Goal: Find specific page/section: Find specific page/section

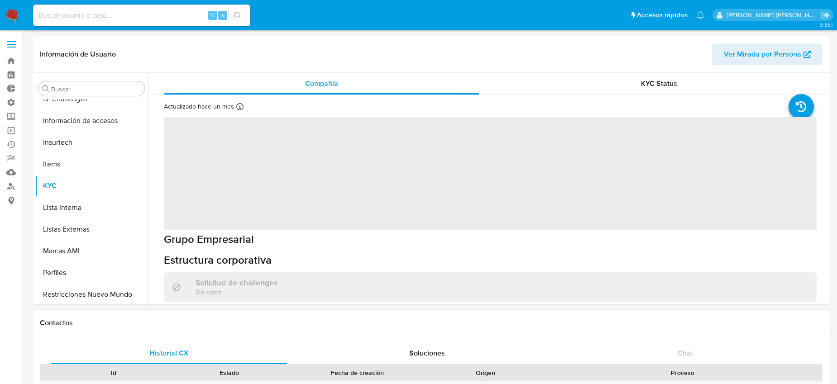
scroll to position [383, 0]
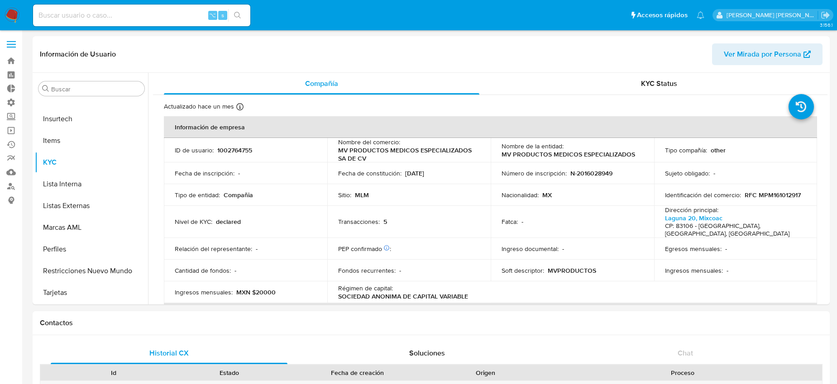
select select "10"
click at [121, 18] on input at bounding box center [141, 16] width 217 height 12
type input "giucompetiell"
click at [86, 95] on div "Buscar" at bounding box center [91, 88] width 106 height 14
drag, startPoint x: 95, startPoint y: 78, endPoint x: 94, endPoint y: 88, distance: 10.0
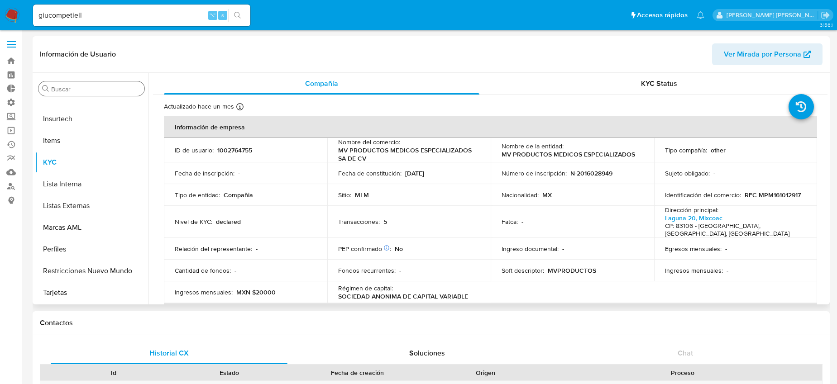
click at [94, 81] on div "Buscar Anticipos de dinero Archivos adjuntos CBT Cruces y Relaciones Créditos C…" at bounding box center [91, 189] width 113 height 230
click at [94, 88] on input "Buscar" at bounding box center [96, 89] width 90 height 8
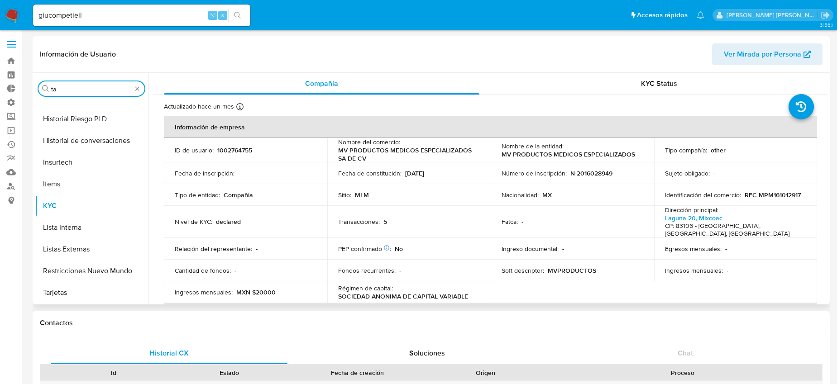
scroll to position [0, 0]
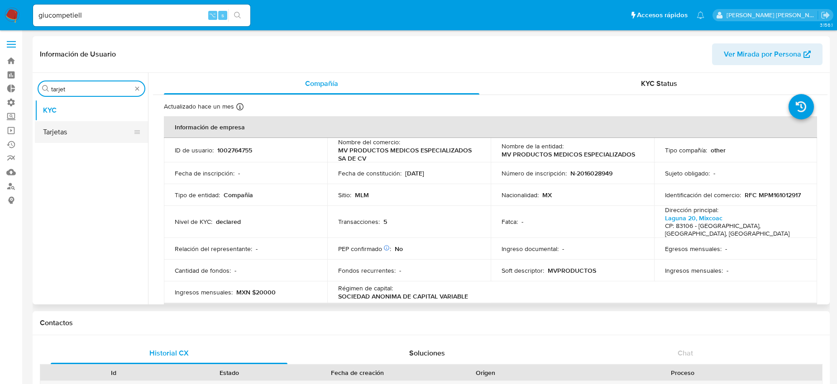
type input "tarjet"
click at [83, 133] on button "Tarjetas" at bounding box center [88, 132] width 106 height 22
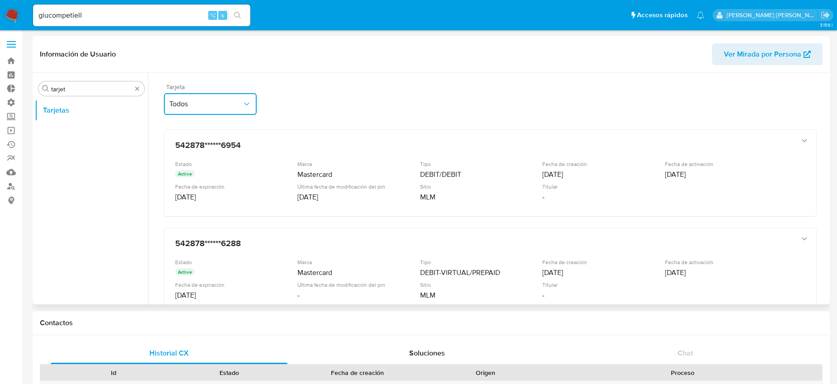
click at [180, 101] on span "Todos" at bounding box center [205, 104] width 73 height 9
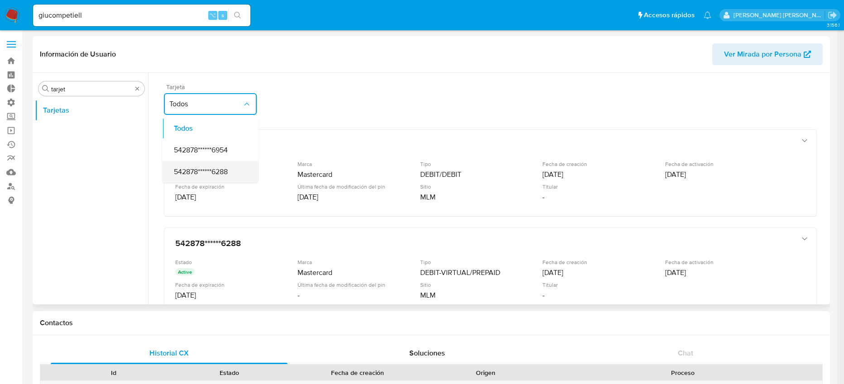
click at [205, 173] on span "542878******6288" at bounding box center [201, 171] width 54 height 9
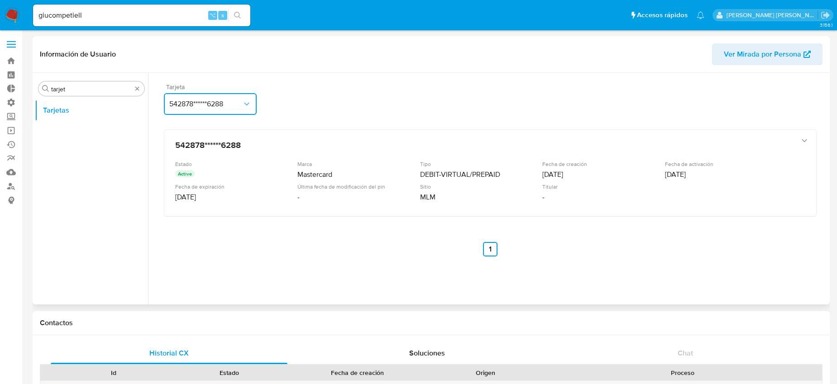
click at [215, 106] on span "542878******6288" at bounding box center [205, 104] width 73 height 9
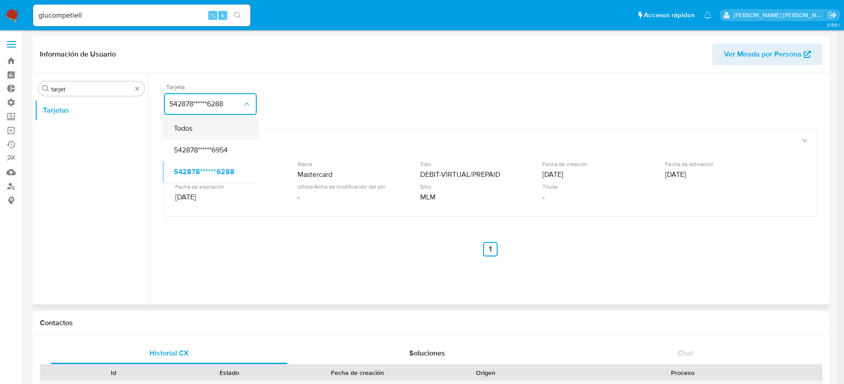
click at [220, 127] on div "Todos" at bounding box center [207, 129] width 77 height 22
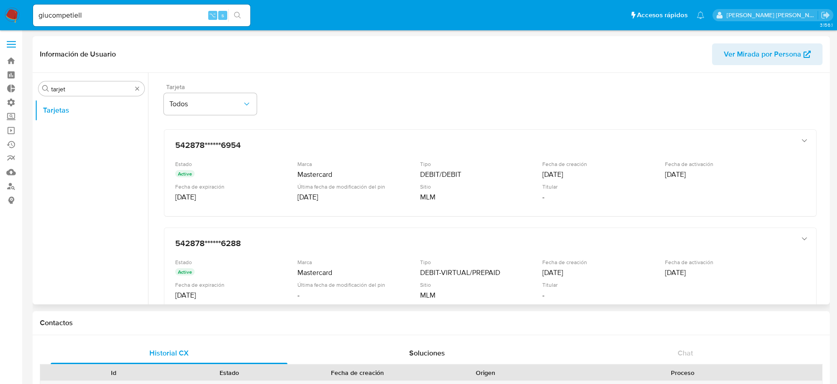
drag, startPoint x: 156, startPoint y: 2, endPoint x: 152, endPoint y: 14, distance: 12.7
click at [156, 2] on nav "Pausado Ver notificaciones giucompetiell ⌥ s Accesos rápidos Presiona las sigui…" at bounding box center [418, 15] width 837 height 30
click at [152, 14] on input "giucompetiell" at bounding box center [141, 16] width 217 height 12
type input "giucompetiello"
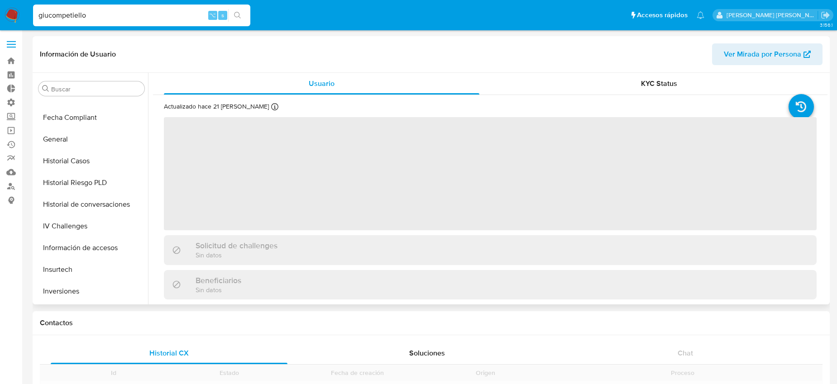
scroll to position [426, 0]
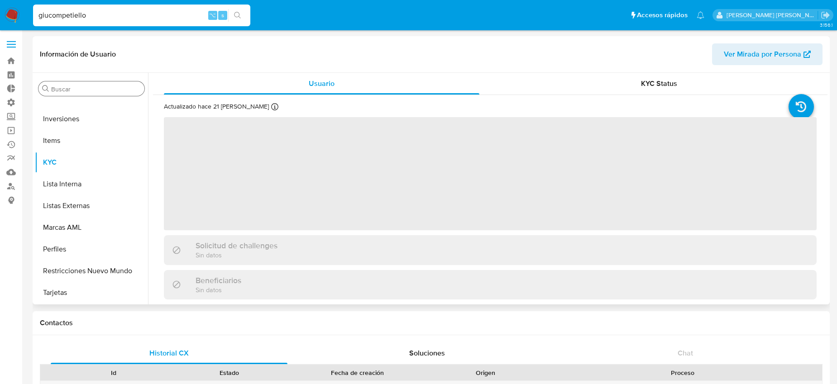
click at [90, 94] on div "Buscar" at bounding box center [91, 88] width 106 height 14
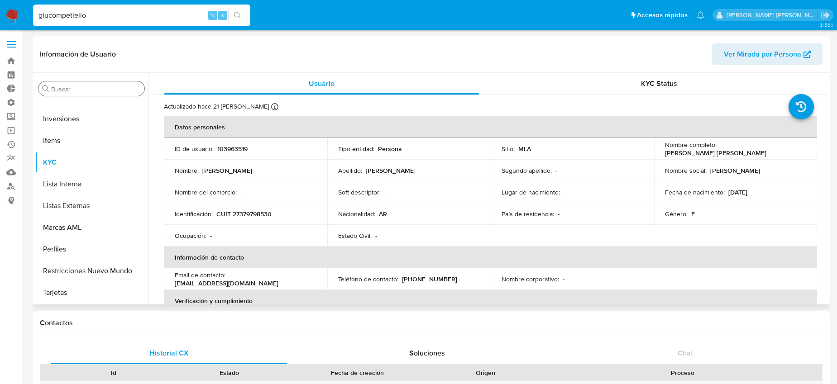
select select "10"
click at [91, 88] on input "Buscar" at bounding box center [96, 89] width 90 height 8
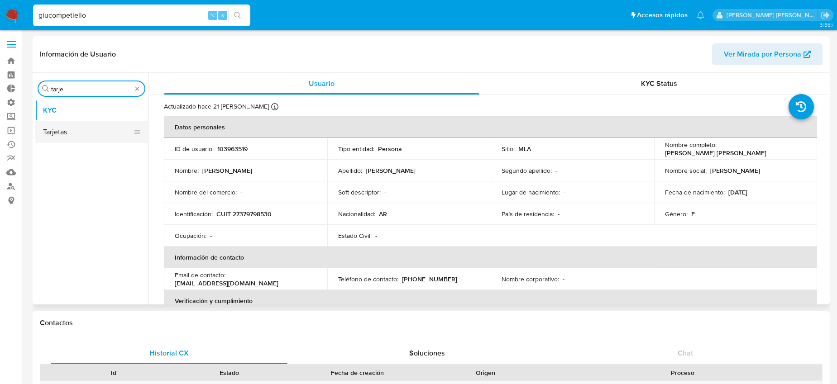
type input "tarje"
click at [79, 131] on button "Tarjetas" at bounding box center [88, 132] width 106 height 22
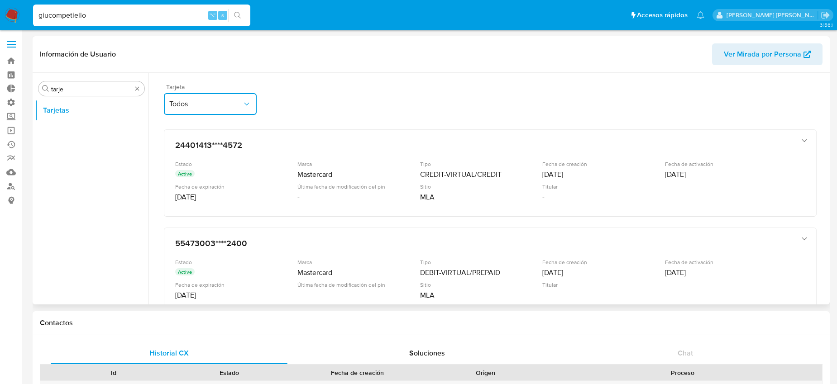
click at [239, 106] on span "Todos" at bounding box center [205, 104] width 73 height 9
drag, startPoint x: 349, startPoint y: 76, endPoint x: 364, endPoint y: 92, distance: 22.7
click at [349, 76] on div "Tarjeta Todos 24401413****4572 Estado Active Marca Mastercard Tipo CREDIT-VIRTU…" at bounding box center [490, 317] width 675 height 489
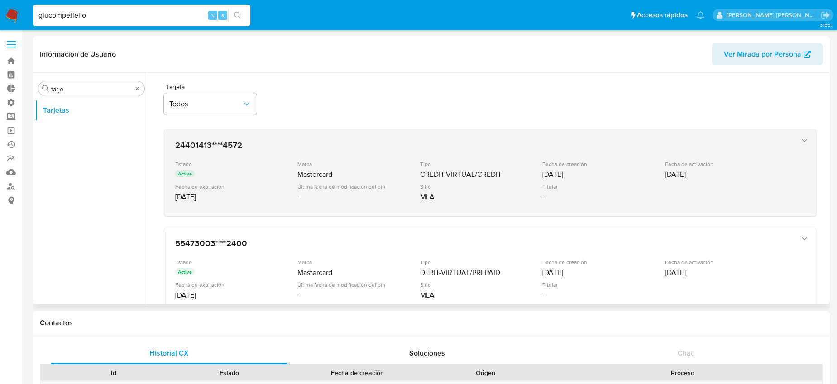
click at [498, 196] on div "MLA" at bounding box center [480, 197] width 120 height 9
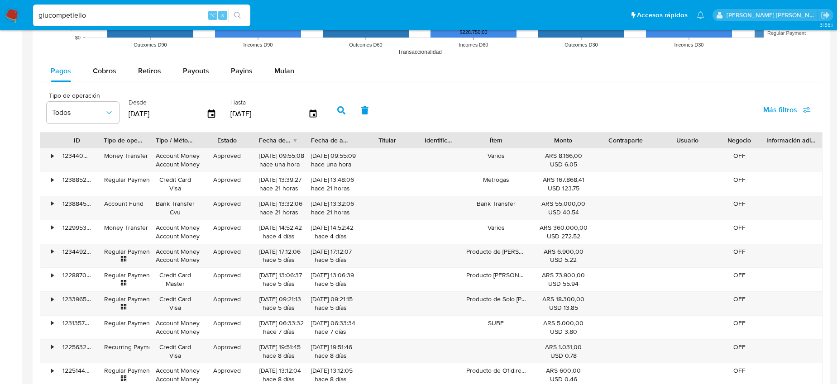
scroll to position [835, 0]
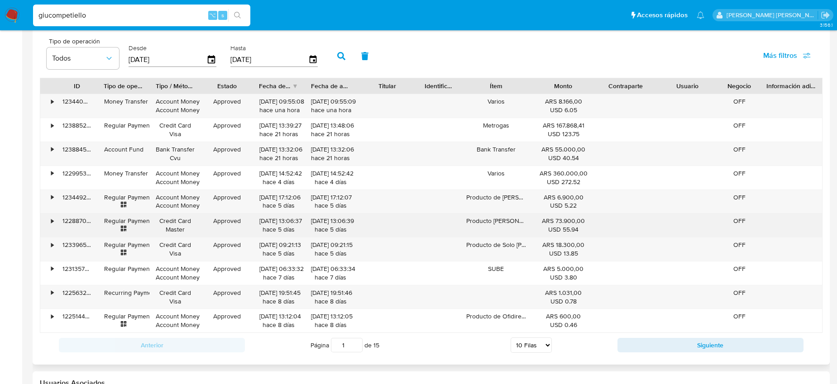
click at [51, 221] on div "•" at bounding box center [52, 221] width 2 height 9
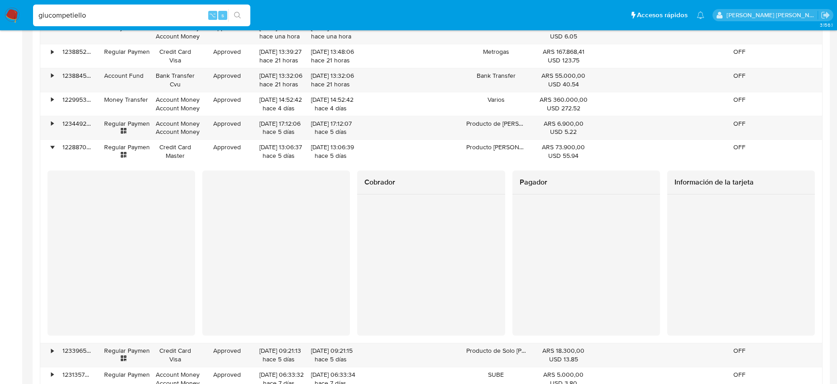
scroll to position [910, 0]
